Goal: Task Accomplishment & Management: Complete application form

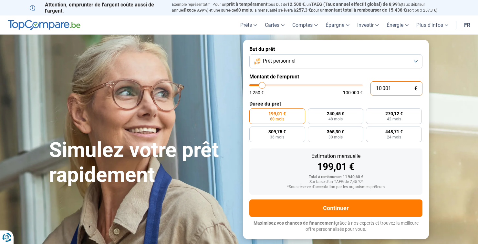
click at [397, 90] on input "10 001" at bounding box center [396, 88] width 52 height 14
type input "1 000"
type input "1250"
type input "100"
type input "1250"
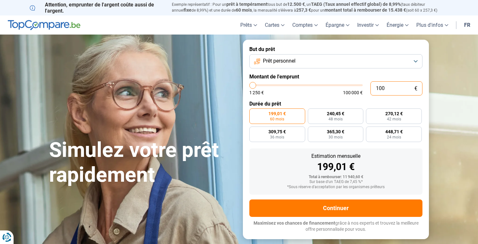
type input "10"
type input "1250"
type input "1"
type input "1250"
type input "0"
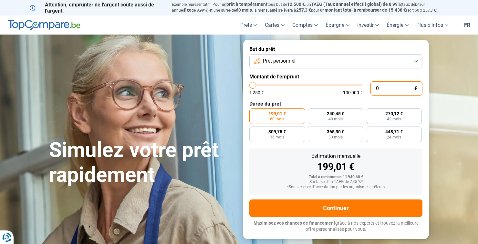
type input "1250"
type input "6"
type input "1250"
type input "60"
type input "1250"
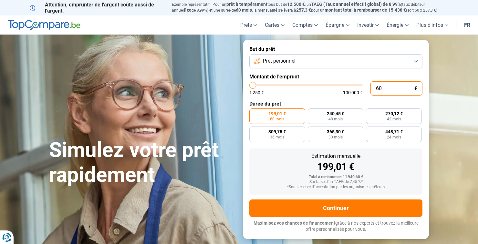
type input "600"
type input "1250"
type input "6 000"
type input "6000"
type input "60 008"
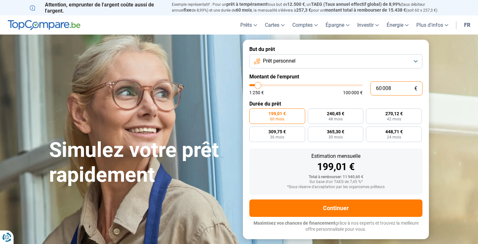
type input "60000"
type input "60 008"
type input "60000"
radio input "false"
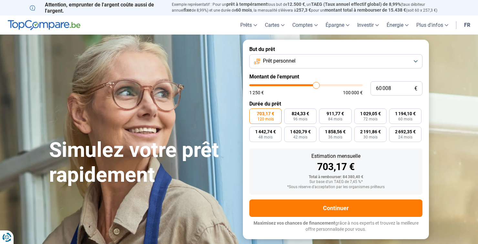
click at [413, 59] on button "Prêt personnel" at bounding box center [335, 61] width 173 height 14
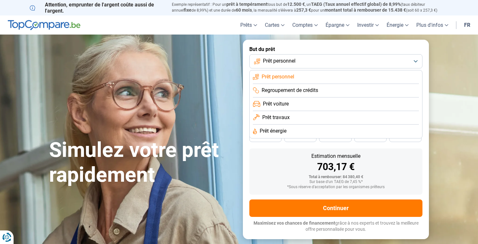
click at [331, 89] on li "Regroupement de crédits" at bounding box center [336, 91] width 166 height 14
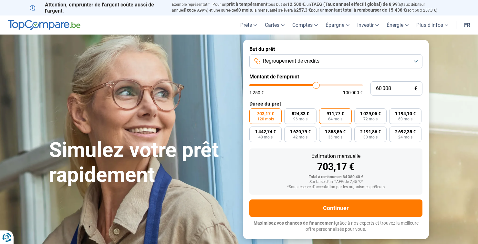
click at [333, 116] on span "911,77 €" at bounding box center [334, 113] width 17 height 5
click at [323, 113] on input "911,77 € 84 mois" at bounding box center [321, 110] width 4 height 4
radio input "true"
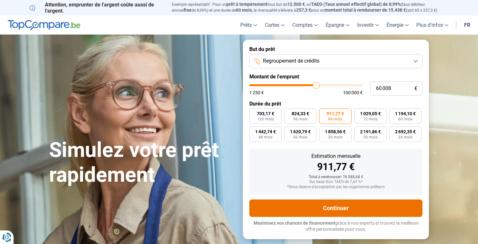
click at [333, 212] on button "Continuer" at bounding box center [335, 208] width 173 height 17
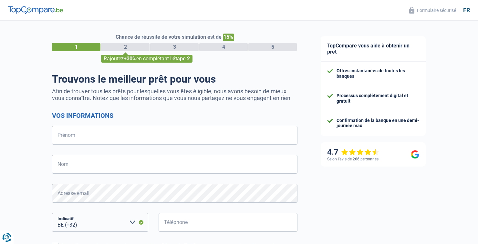
select select "32"
